Goal: Find specific page/section: Find specific page/section

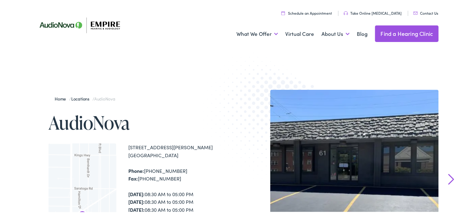
click at [400, 34] on link "Find a Hearing Clinic" at bounding box center [407, 33] width 64 height 17
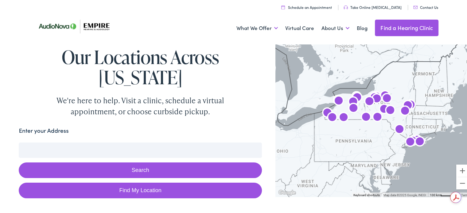
click at [121, 142] on input "Enter your Address" at bounding box center [140, 149] width 243 height 15
click at [79, 162] on button "Search" at bounding box center [140, 170] width 243 height 16
click at [124, 162] on button "Search" at bounding box center [140, 170] width 243 height 16
click at [25, 142] on input "Alden, NY 14004, USA" at bounding box center [140, 149] width 243 height 15
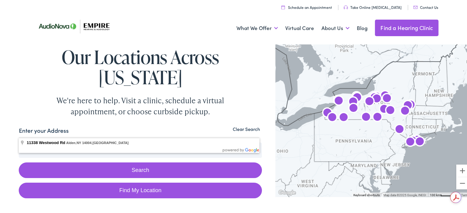
click at [19, 162] on button "Search" at bounding box center [140, 170] width 243 height 16
type input "11338 Westwood Rd, Alden, NY 14004, USA"
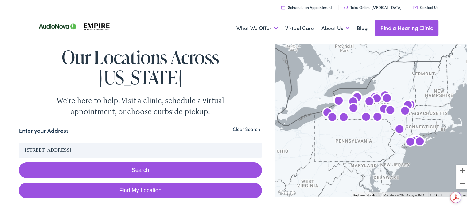
click at [58, 162] on button "Search" at bounding box center [140, 170] width 243 height 16
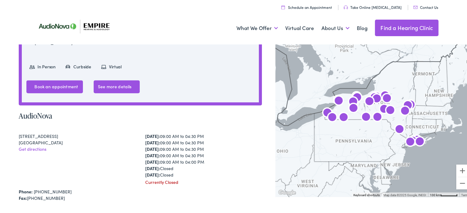
scroll to position [248, 0]
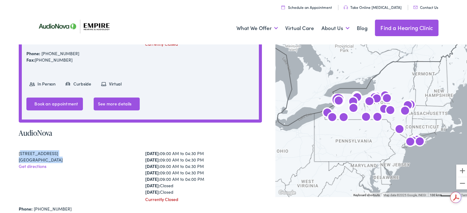
drag, startPoint x: 20, startPoint y: 133, endPoint x: 64, endPoint y: 137, distance: 44.4
click at [64, 149] on div "315 Alberta Dr, Suite 105 Amherst, NY 14226 Get directions" at bounding box center [77, 175] width 117 height 52
click at [64, 156] on div "Amherst, NY 14226" at bounding box center [77, 159] width 117 height 6
drag, startPoint x: 19, startPoint y: 132, endPoint x: 58, endPoint y: 138, distance: 39.4
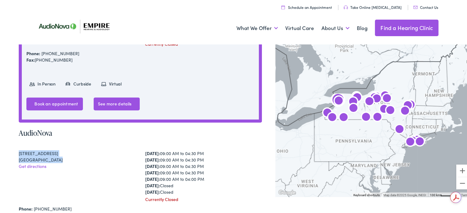
click at [58, 149] on div "315 Alberta Dr, Suite 105 Amherst, NY 14226 Get directions" at bounding box center [77, 175] width 117 height 52
copy div "315 Alberta Dr, Suite 105 Amherst, NY 14226"
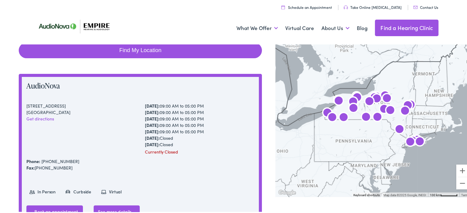
scroll to position [129, 0]
